Goal: Task Accomplishment & Management: Use online tool/utility

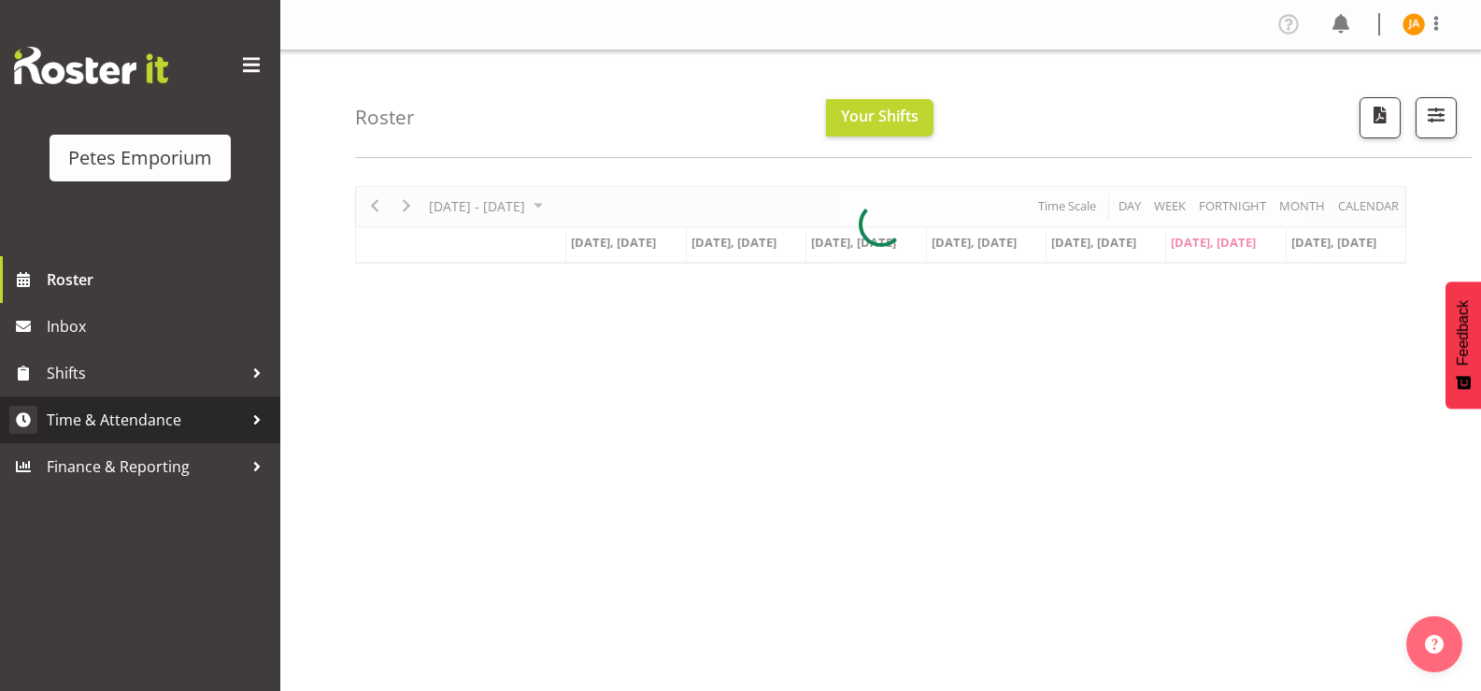
click at [132, 408] on span "Time & Attendance" at bounding box center [145, 420] width 196 height 28
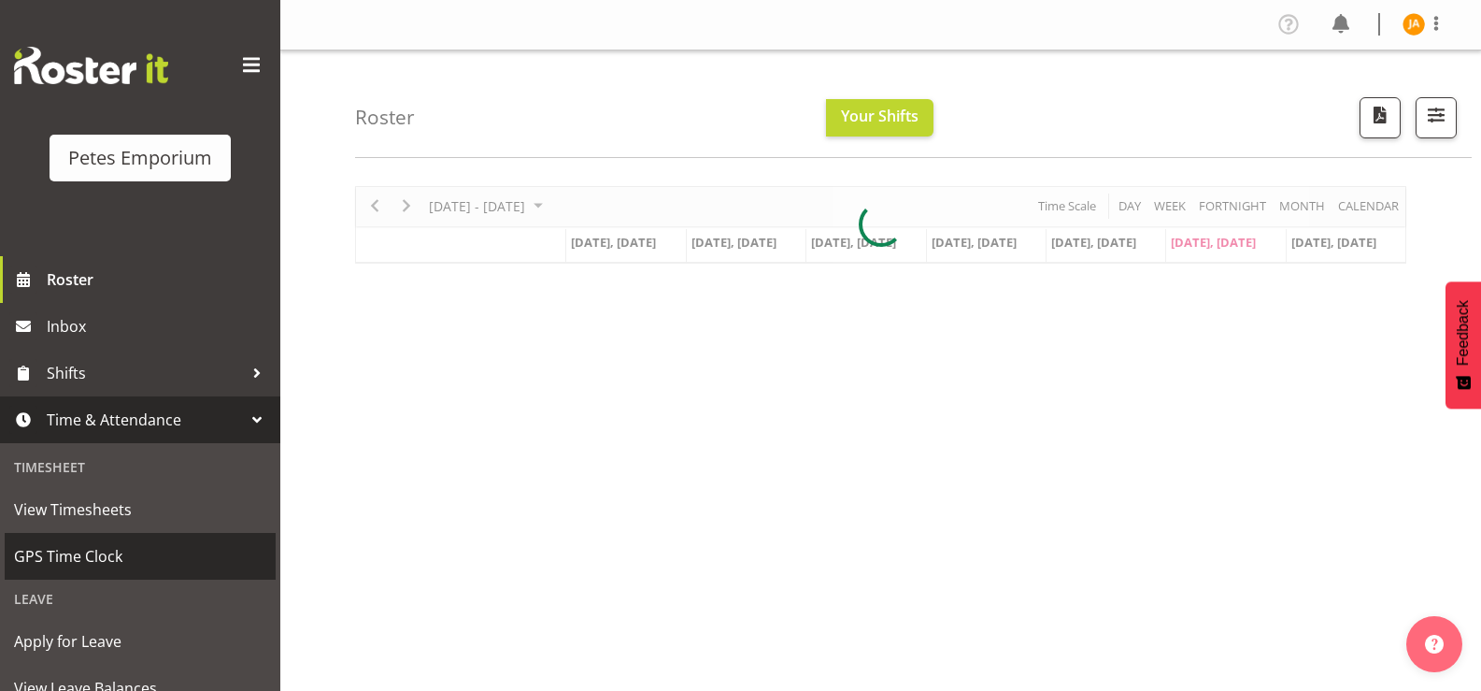
click at [134, 552] on span "GPS Time Clock" at bounding box center [140, 556] width 252 height 28
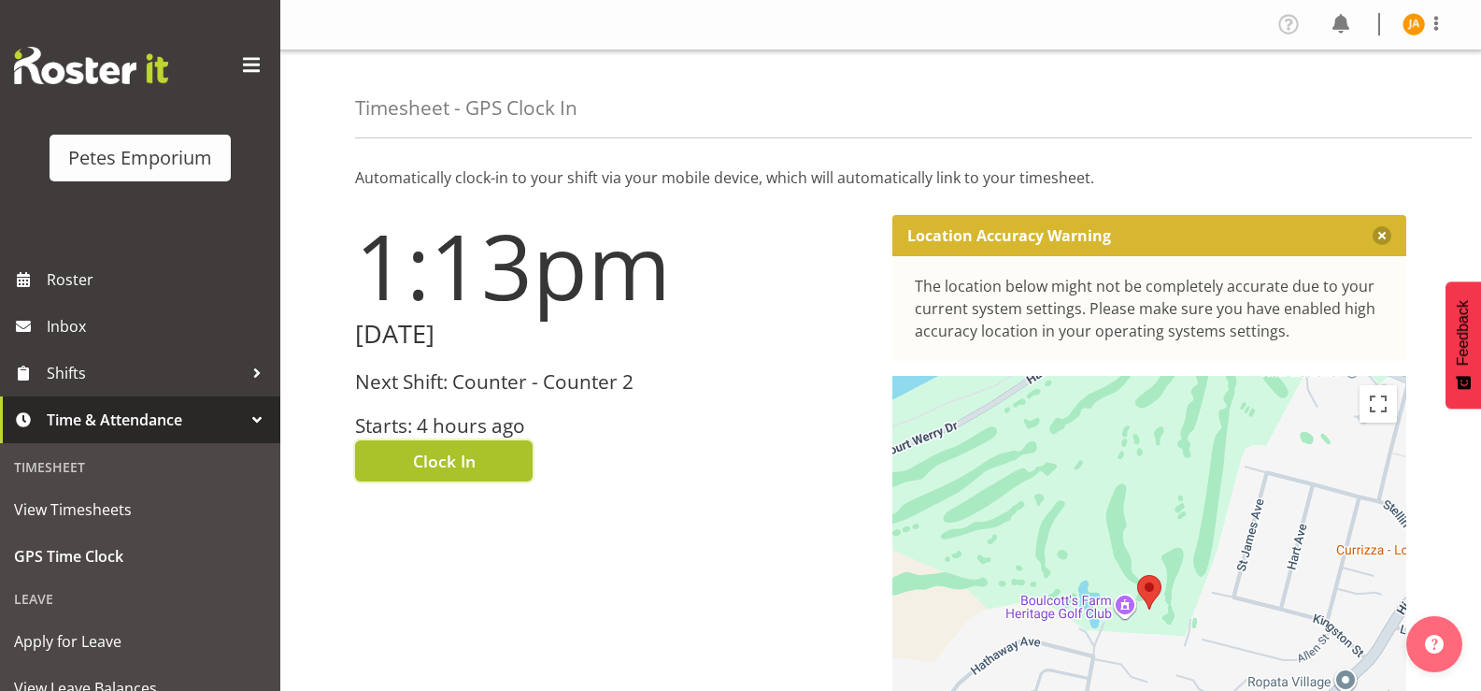
click at [473, 465] on span "Clock In" at bounding box center [444, 461] width 63 height 24
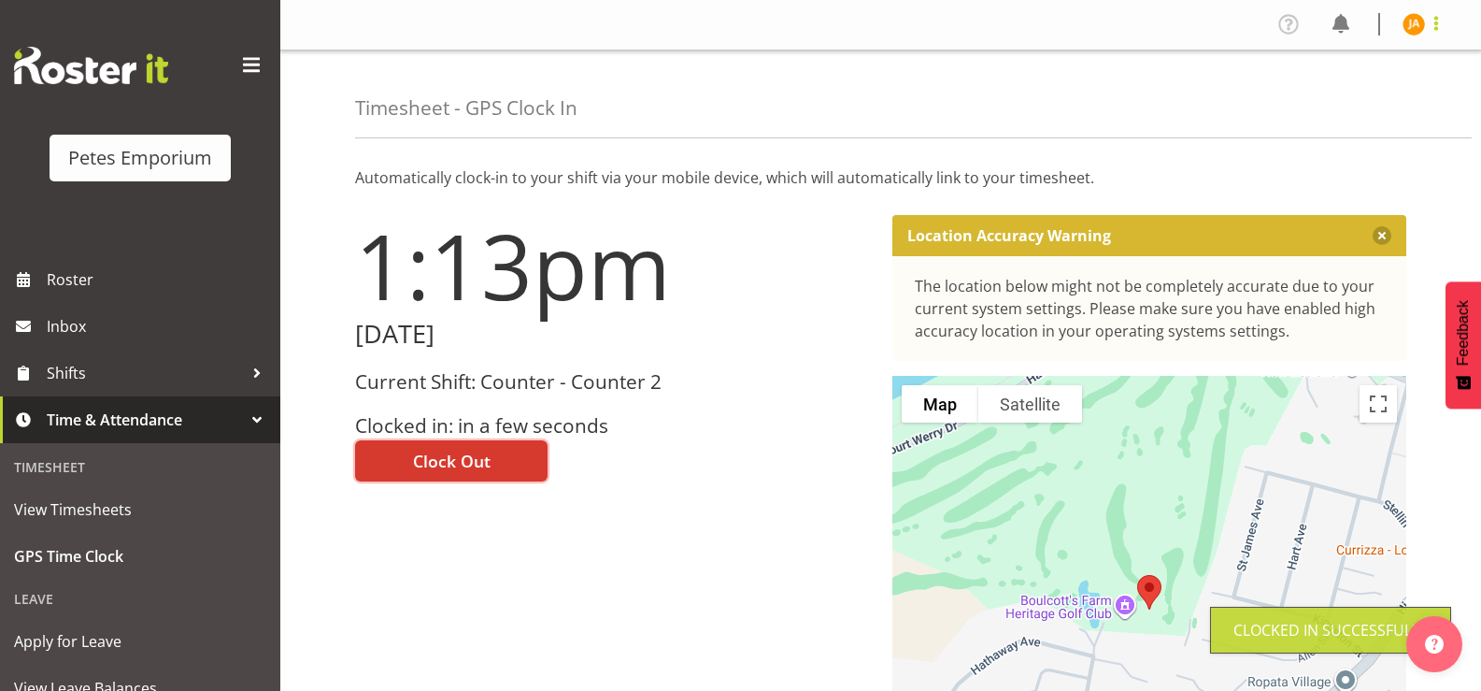
click at [1432, 29] on span at bounding box center [1436, 23] width 22 height 22
click at [1364, 102] on link "Log Out" at bounding box center [1357, 98] width 179 height 34
